Goal: Task Accomplishment & Management: Use online tool/utility

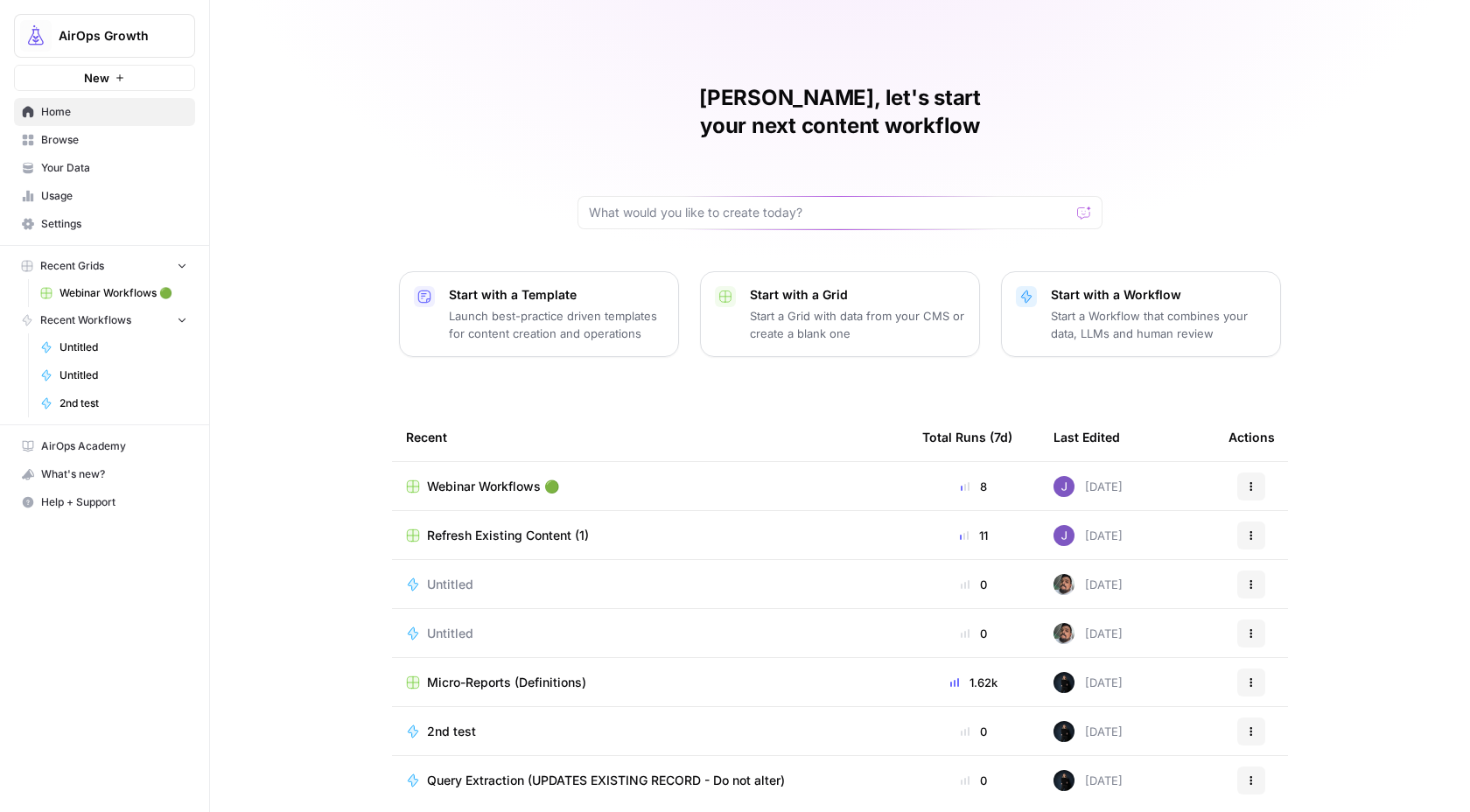
click at [477, 477] on span "Webinar Workflows 🟢" at bounding box center [493, 486] width 133 height 17
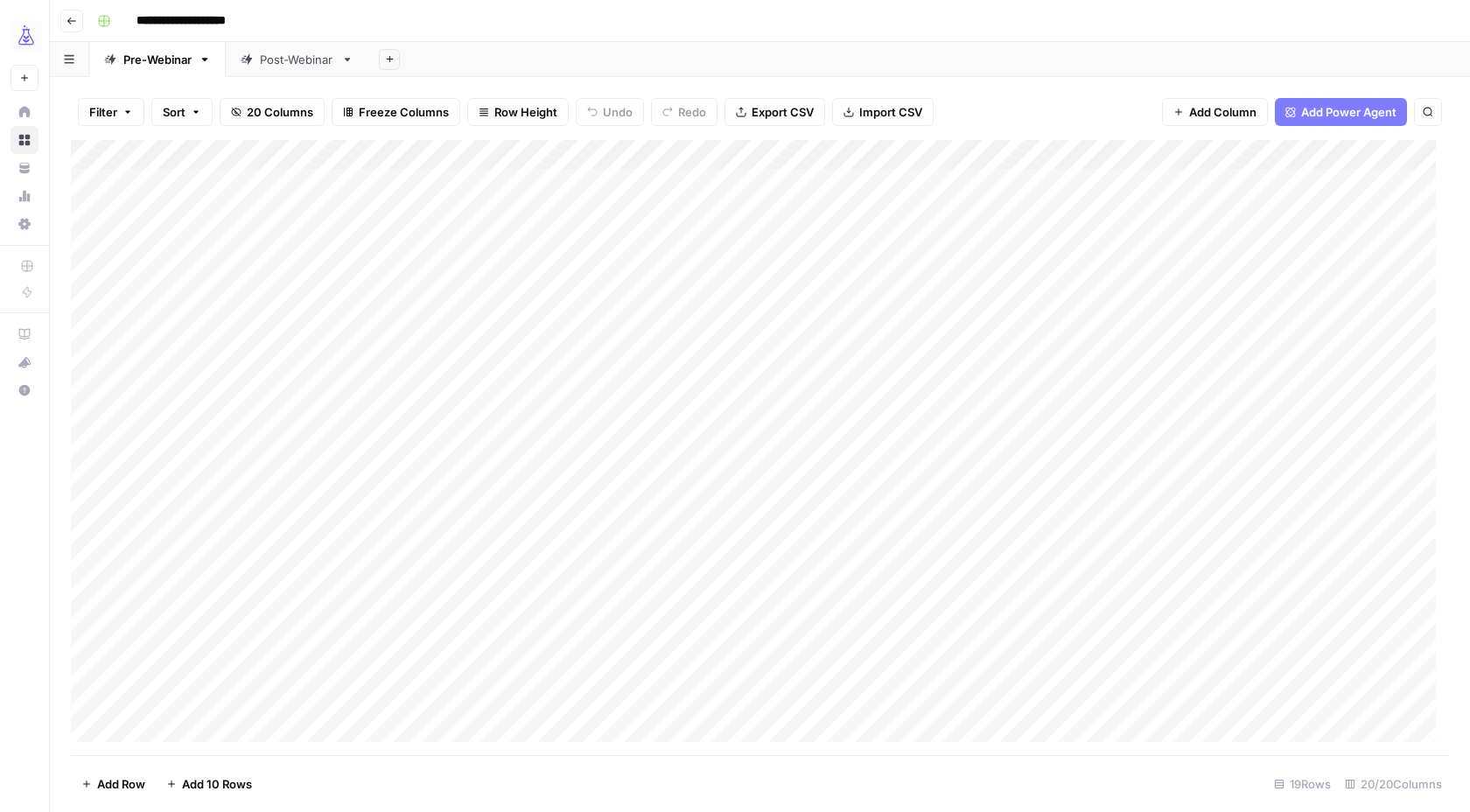
click at [772, 629] on div "Add Column" at bounding box center [760, 447] width 1378 height 615
drag, startPoint x: 1012, startPoint y: 631, endPoint x: 734, endPoint y: 629, distance: 278.0
click at [734, 629] on div "**********" at bounding box center [879, 633] width 294 height 30
